Goal: Transaction & Acquisition: Book appointment/travel/reservation

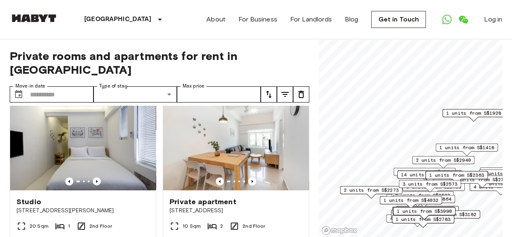
scroll to position [931, 0]
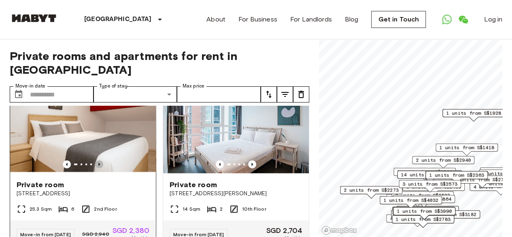
click at [98, 168] on icon "Previous image" at bounding box center [99, 164] width 8 height 8
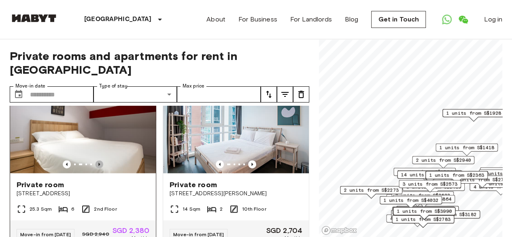
click at [98, 168] on icon "Previous image" at bounding box center [99, 164] width 8 height 8
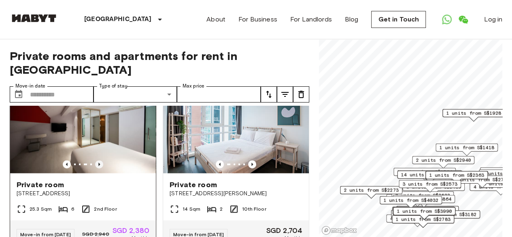
click at [98, 168] on icon "Previous image" at bounding box center [99, 164] width 8 height 8
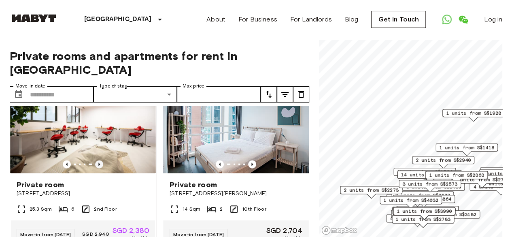
click at [98, 168] on icon "Previous image" at bounding box center [99, 164] width 8 height 8
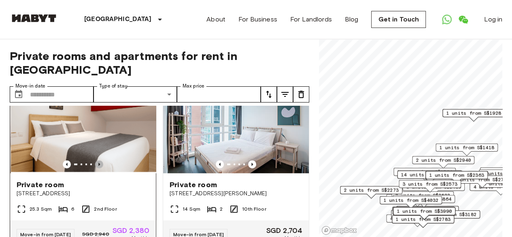
click at [98, 168] on icon "Previous image" at bounding box center [99, 164] width 8 height 8
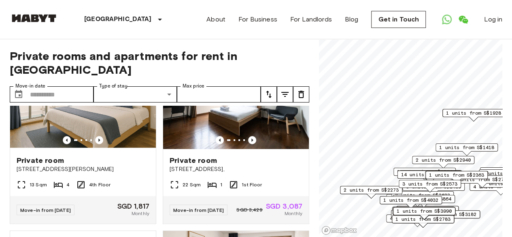
scroll to position [2807, 0]
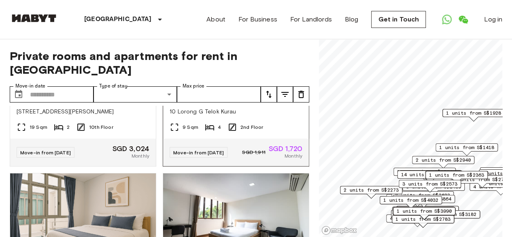
click at [248, 87] on icon "Previous image" at bounding box center [252, 83] width 8 height 8
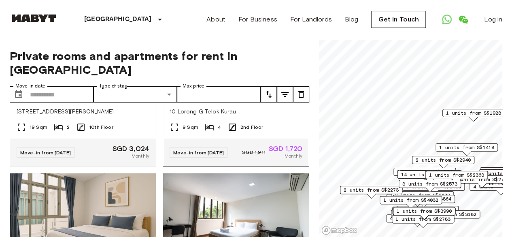
click at [248, 87] on icon "Previous image" at bounding box center [252, 83] width 8 height 8
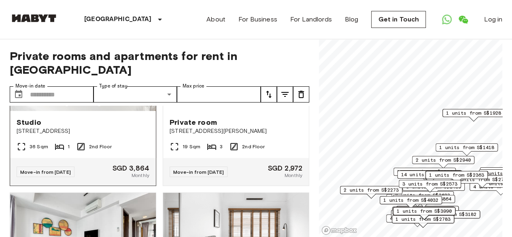
scroll to position [6086, 0]
